Goal: Information Seeking & Learning: Learn about a topic

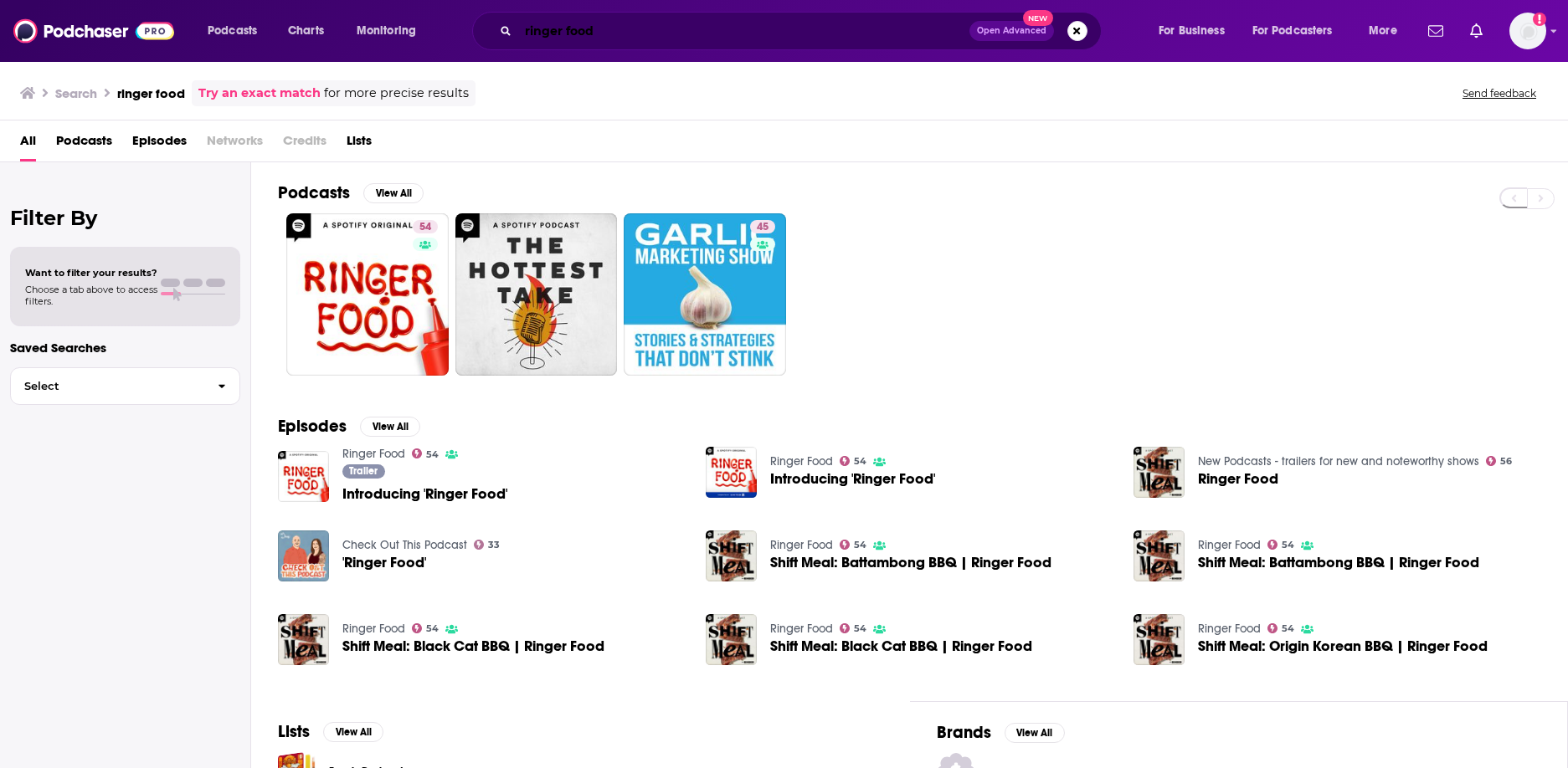
click at [593, 40] on input "ringer food" at bounding box center [744, 31] width 451 height 27
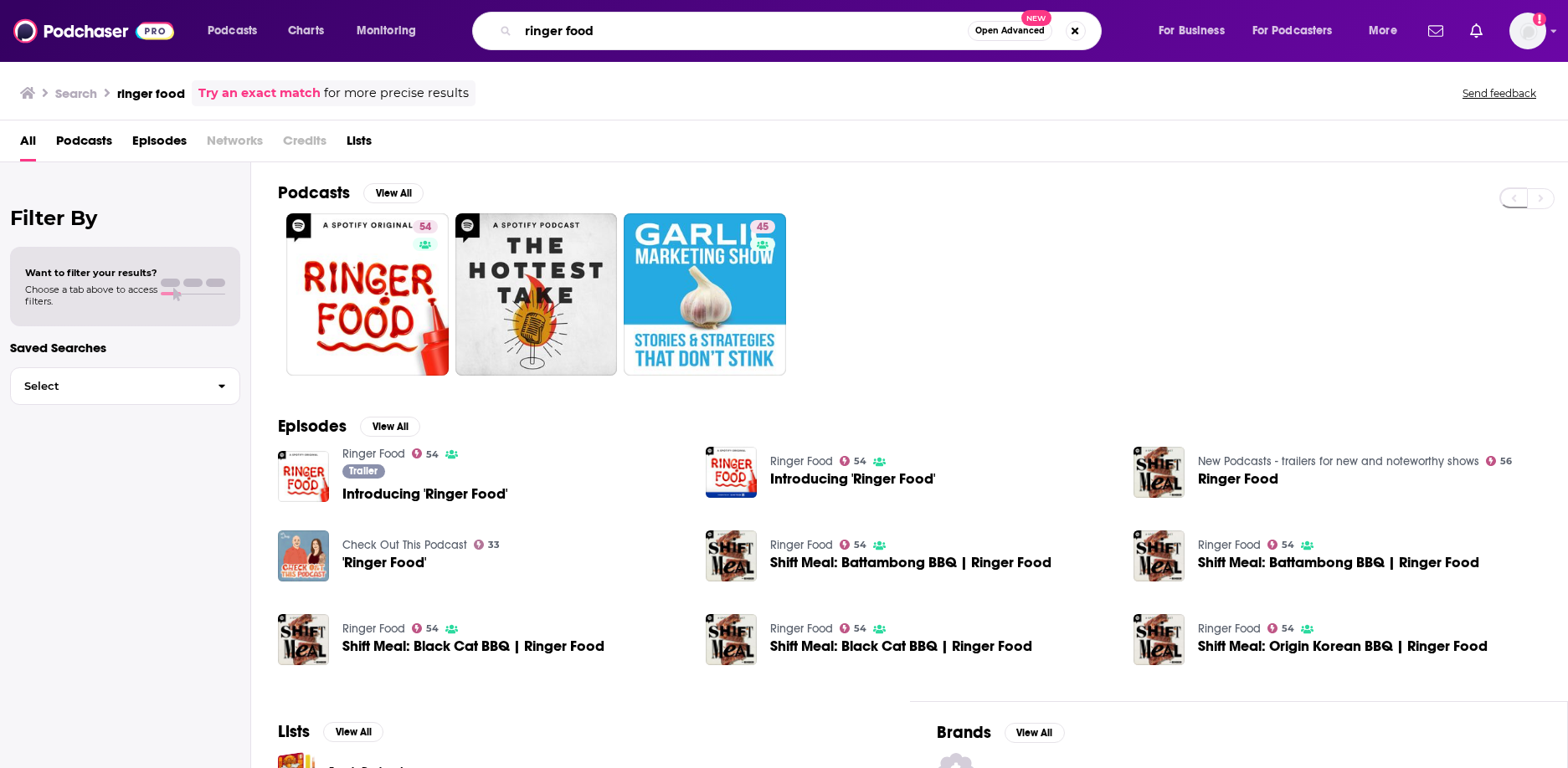
click at [593, 40] on input "ringer food" at bounding box center [743, 31] width 449 height 27
type input "20/20"
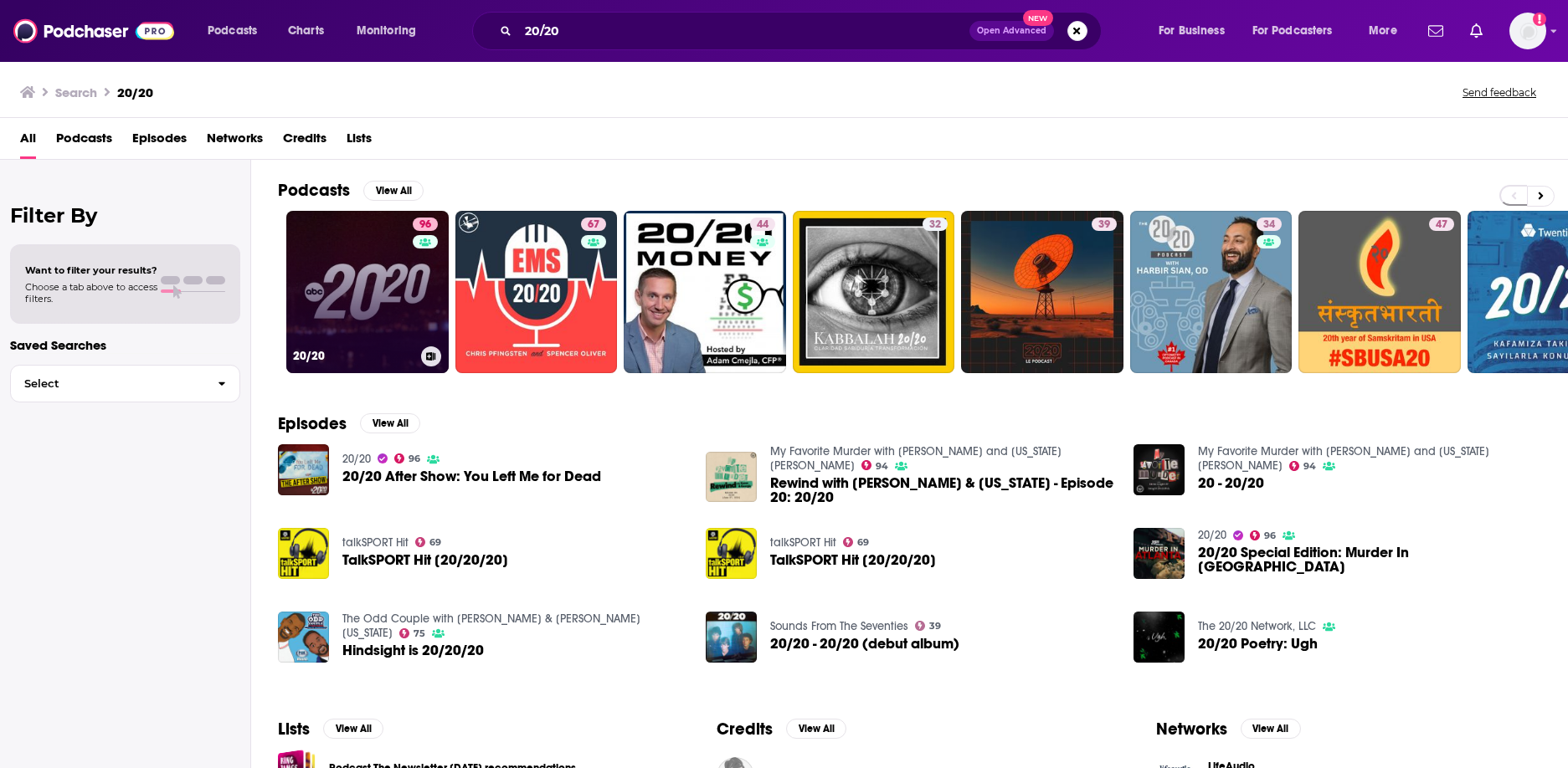
click at [374, 234] on link "96 20/20" at bounding box center [367, 292] width 162 height 162
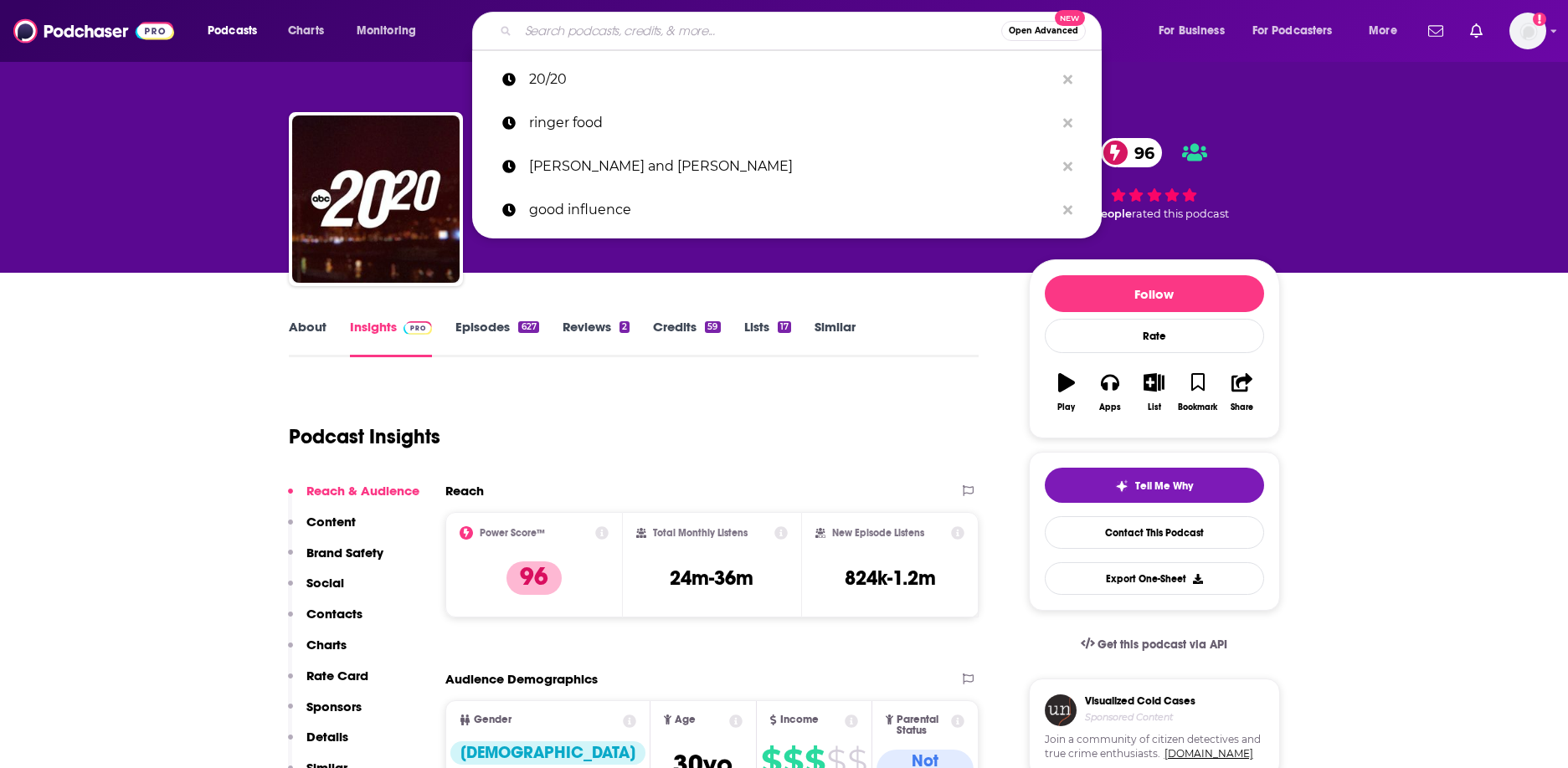
click at [606, 29] on input "Search podcasts, credits, & more..." at bounding box center [759, 31] width 483 height 27
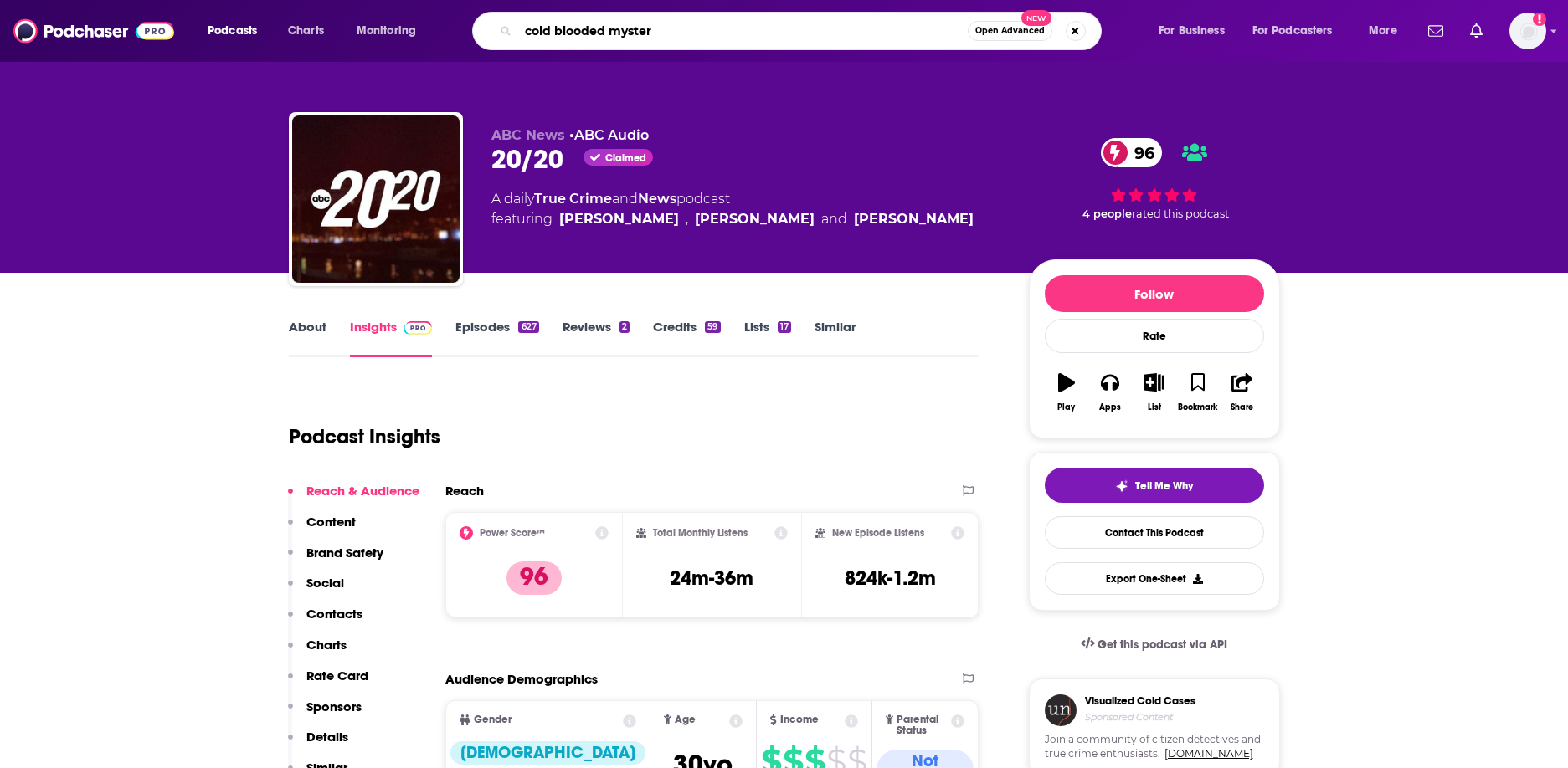
type input "cold blooded mystery"
